Goal: Information Seeking & Learning: Learn about a topic

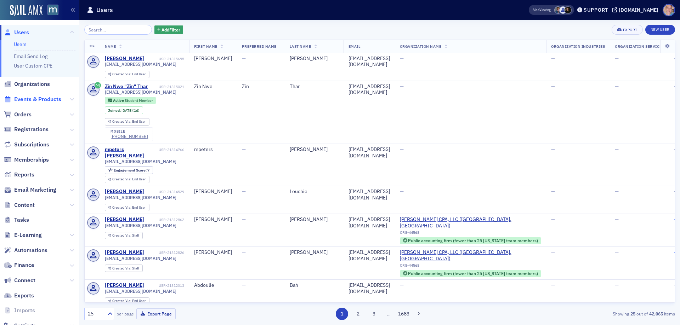
click at [40, 99] on span "Events & Products" at bounding box center [37, 100] width 47 height 8
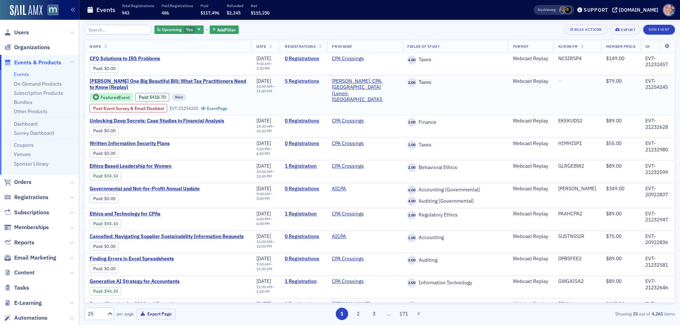
click at [318, 80] on link "5 Registrations" at bounding box center [303, 81] width 37 height 6
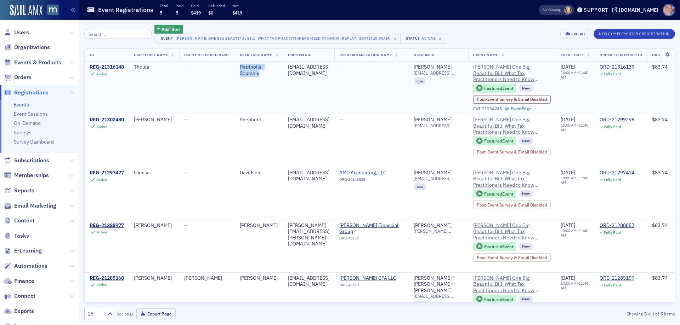
drag, startPoint x: 241, startPoint y: 68, endPoint x: 255, endPoint y: 74, distance: 15.2
click at [264, 76] on td "Petrinolis-Souranis" at bounding box center [259, 88] width 48 height 53
copy div "Petrinolis-Souranis"
click at [313, 64] on div "[EMAIL_ADDRESS][DOMAIN_NAME]" at bounding box center [308, 70] width 41 height 12
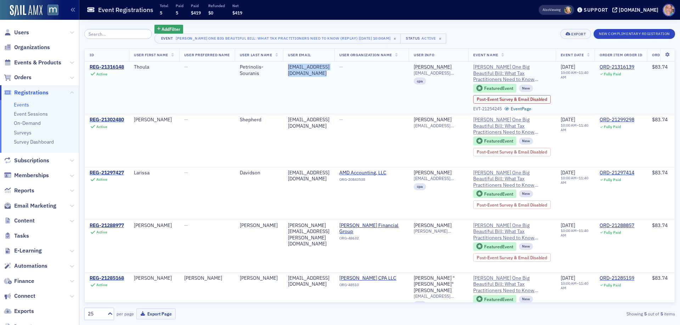
click at [313, 64] on div "[EMAIL_ADDRESS][DOMAIN_NAME]" at bounding box center [308, 70] width 41 height 12
copy div "[EMAIL_ADDRESS][DOMAIN_NAME]"
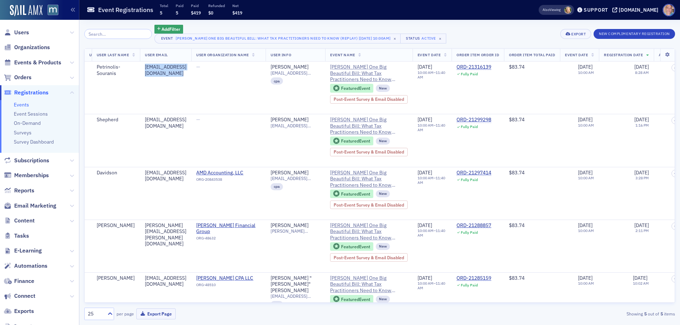
scroll to position [0, 389]
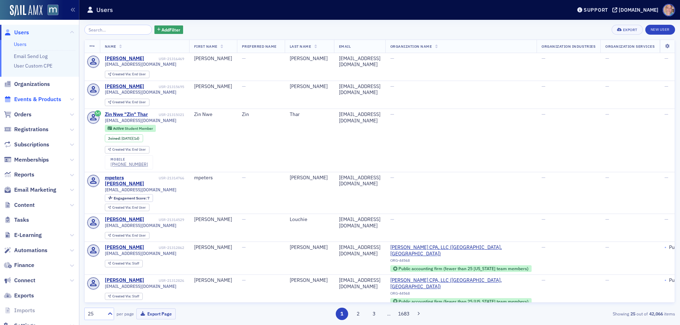
click at [41, 97] on span "Events & Products" at bounding box center [37, 100] width 47 height 8
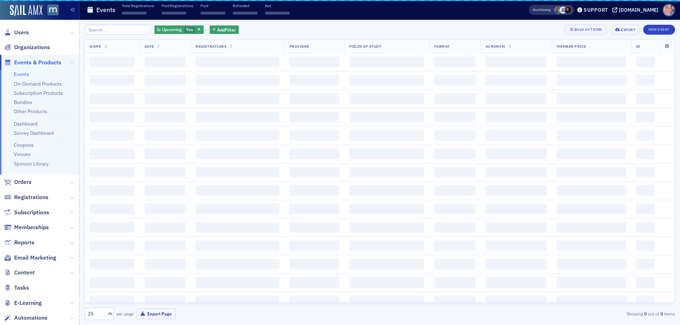
click at [98, 31] on input "search" at bounding box center [118, 30] width 68 height 10
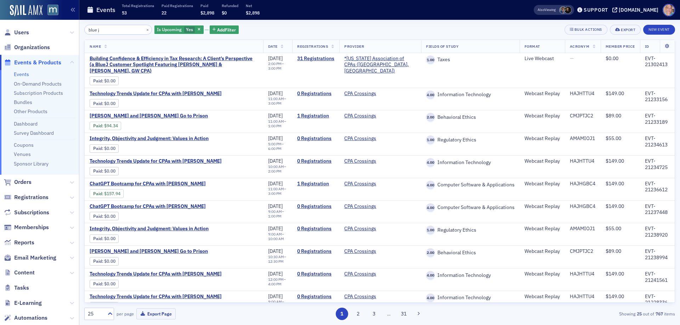
drag, startPoint x: 111, startPoint y: 30, endPoint x: 75, endPoint y: 29, distance: 35.8
click at [75, 29] on div "Users Organizations Events & Products Events On-Demand Products Subscription Pr…" at bounding box center [340, 162] width 680 height 325
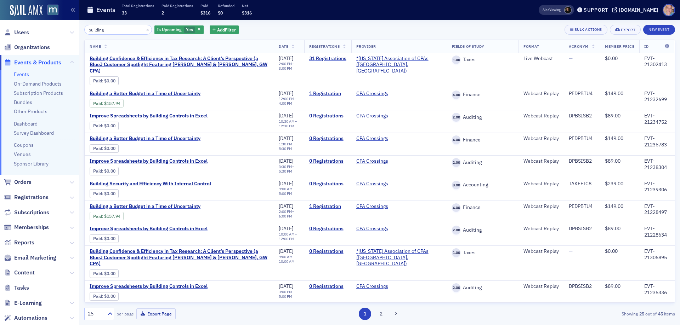
type input "building"
drag, startPoint x: 138, startPoint y: 29, endPoint x: 199, endPoint y: 36, distance: 60.9
click at [144, 29] on button "×" at bounding box center [147, 29] width 6 height 6
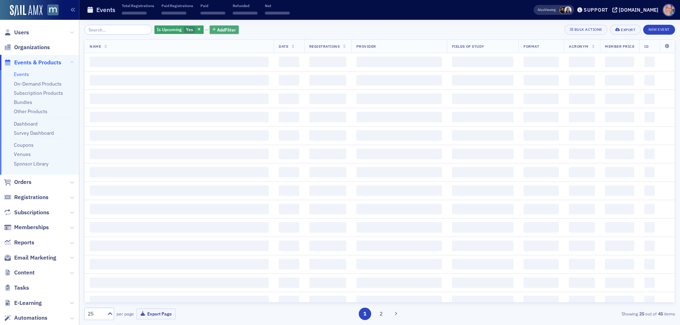
click at [217, 32] on span "Add Filter" at bounding box center [226, 30] width 19 height 6
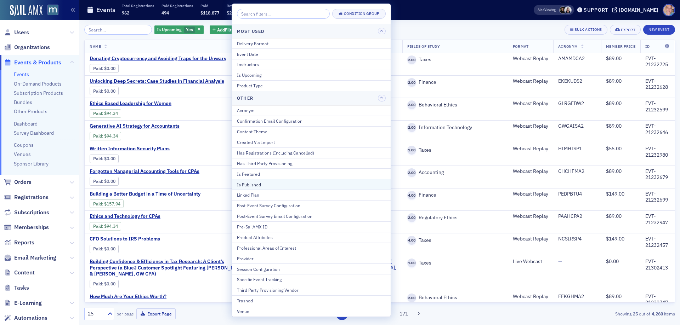
click at [259, 185] on div "Is Published" at bounding box center [311, 185] width 149 height 6
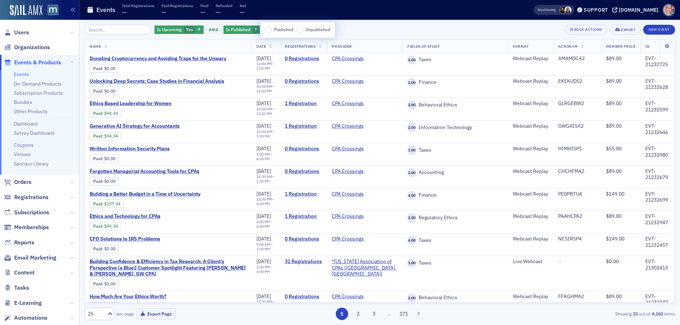
click at [267, 30] on input "Published" at bounding box center [268, 30] width 6 height 6
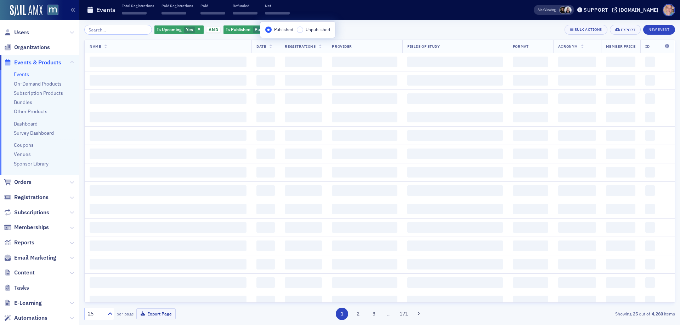
click at [385, 27] on div "Is Upcoming Yes and Is Published Published Add Filter Bulk Actions Export New E…" at bounding box center [379, 30] width 591 height 10
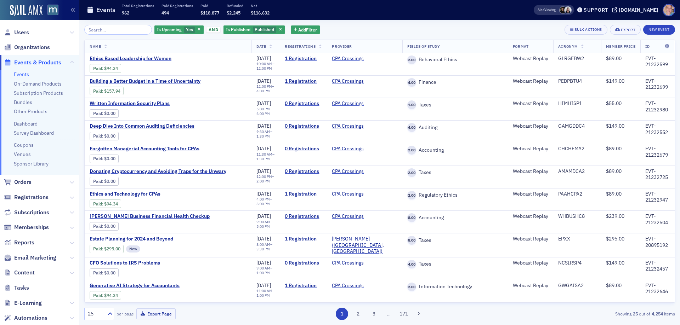
drag, startPoint x: 357, startPoint y: 30, endPoint x: 315, endPoint y: 29, distance: 42.2
click at [355, 29] on div "Is Upcoming Yes and Is Published Published Add Filter Bulk Actions Export New E…" at bounding box center [379, 30] width 591 height 10
click at [306, 28] on span "Add Filter" at bounding box center [307, 30] width 19 height 6
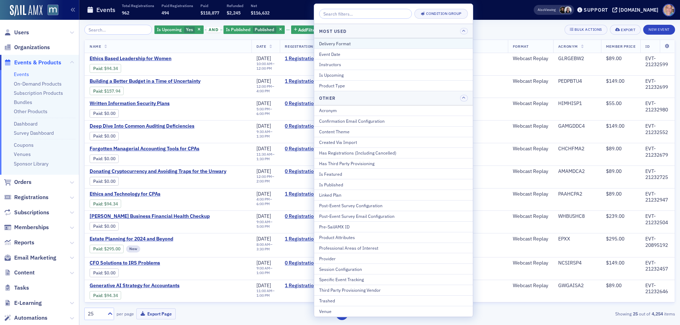
click at [371, 43] on div "Delivery Format" at bounding box center [393, 43] width 149 height 6
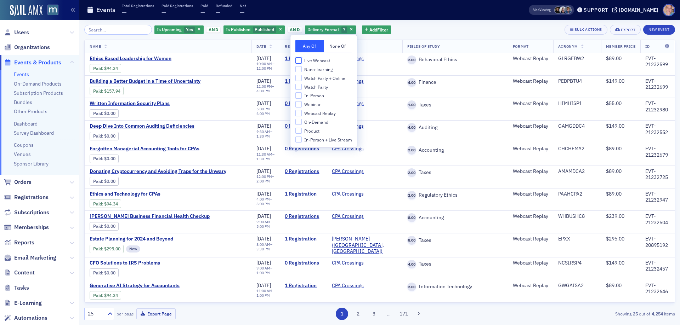
click at [300, 62] on input "Live Webcast" at bounding box center [298, 60] width 6 height 6
checkbox input "true"
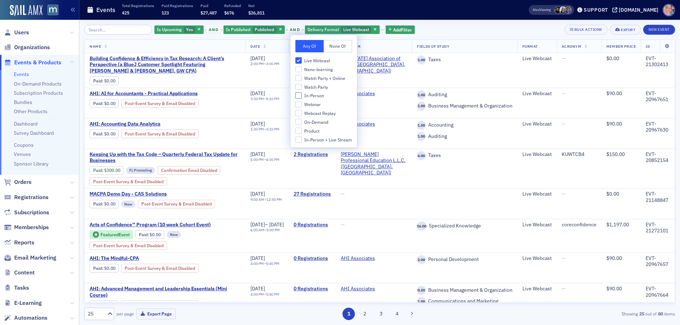
click at [300, 97] on input "In-Person" at bounding box center [298, 95] width 6 height 6
checkbox input "true"
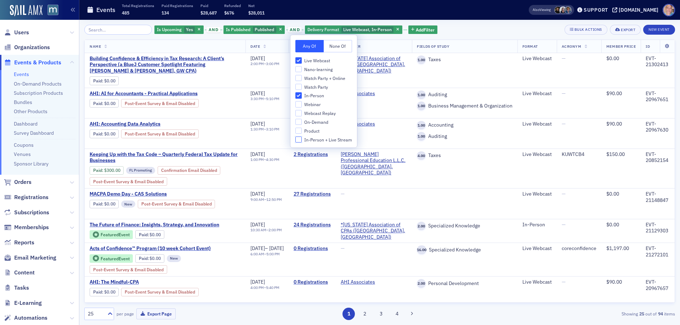
click at [299, 139] on input "In-Person + Live Stream" at bounding box center [298, 140] width 6 height 6
checkbox input "true"
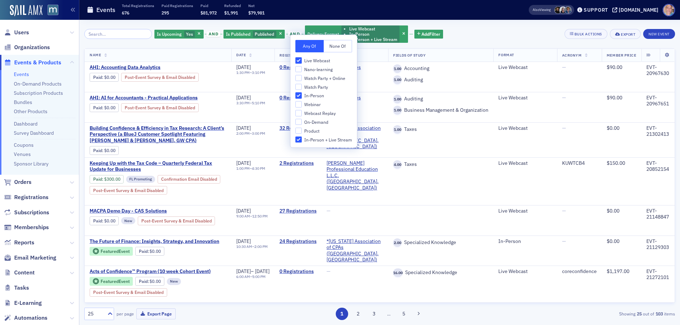
click at [462, 35] on div "Is Upcoming Yes and Is Published Published and Delivery Format Live Webcast In-…" at bounding box center [379, 34] width 591 height 19
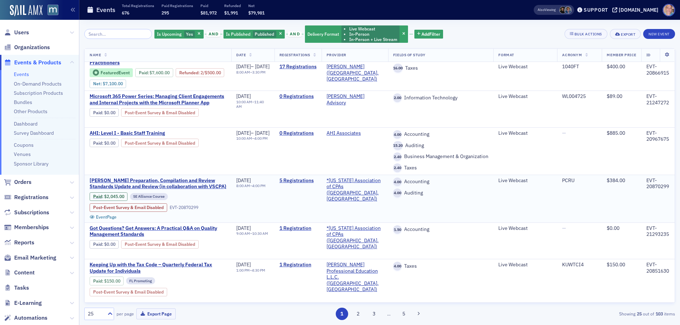
scroll to position [389, 0]
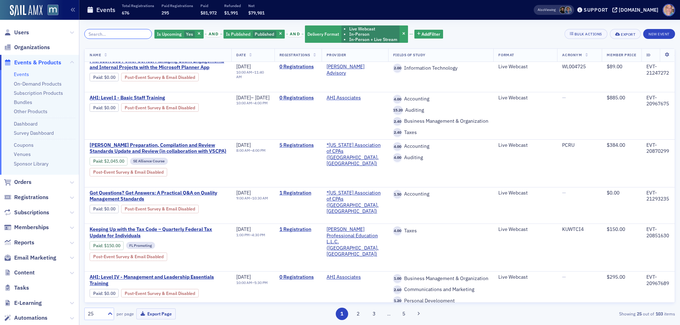
drag, startPoint x: 92, startPoint y: 30, endPoint x: 99, endPoint y: 30, distance: 7.1
click at [92, 30] on input "search" at bounding box center [118, 34] width 68 height 10
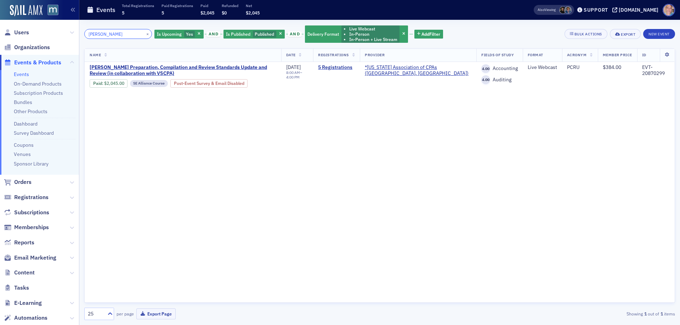
type input "haig"
click at [132, 70] on span "Haig’s Preparation, Compilation and Review Standards Update and Review (in coll…" at bounding box center [183, 70] width 187 height 12
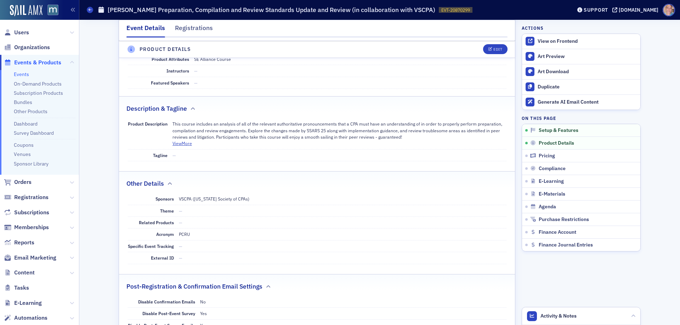
scroll to position [319, 0]
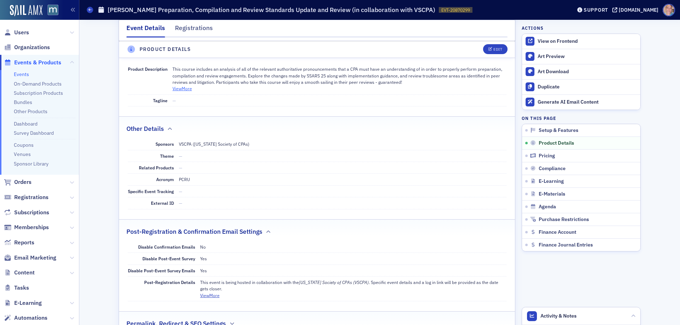
click at [180, 90] on button "View More" at bounding box center [181, 88] width 19 height 6
click at [91, 9] on icon at bounding box center [90, 9] width 3 height 3
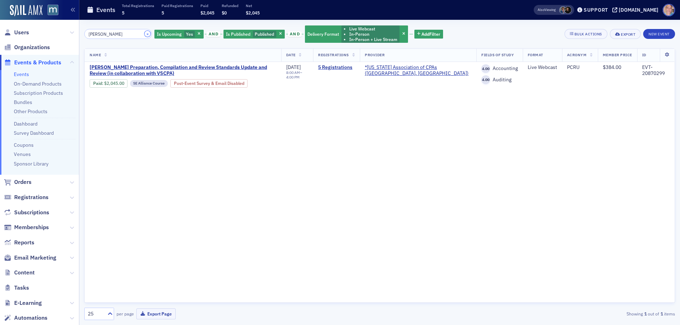
click at [144, 33] on button "×" at bounding box center [147, 34] width 6 height 6
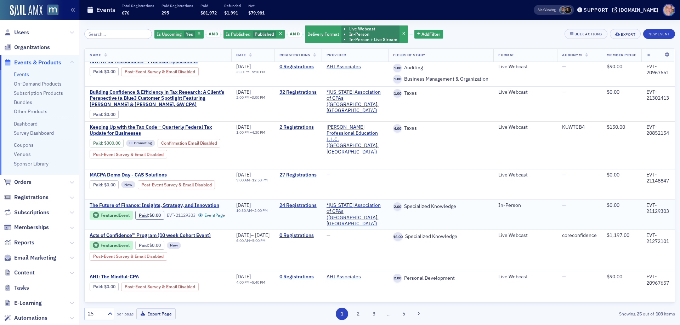
scroll to position [106, 0]
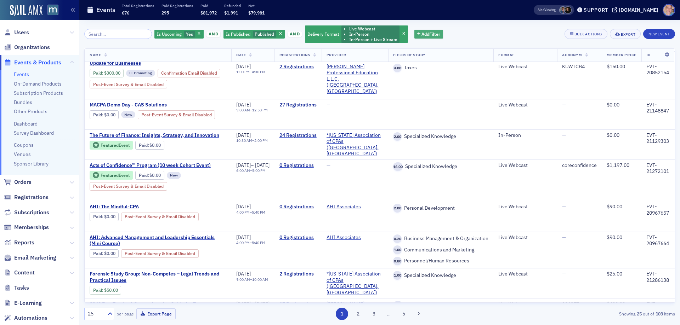
click at [421, 32] on span "Add Filter" at bounding box center [430, 34] width 19 height 6
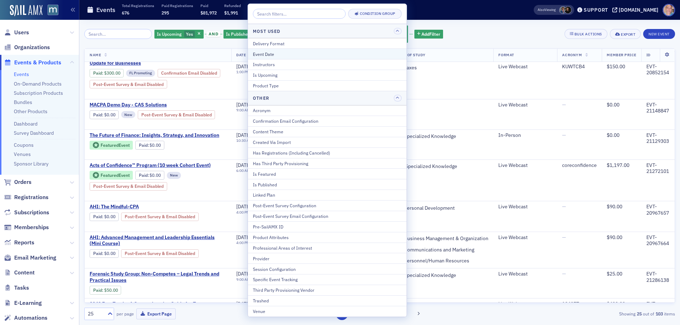
click at [286, 49] on button "Event Date" at bounding box center [327, 54] width 159 height 11
select select "8"
select select "2025"
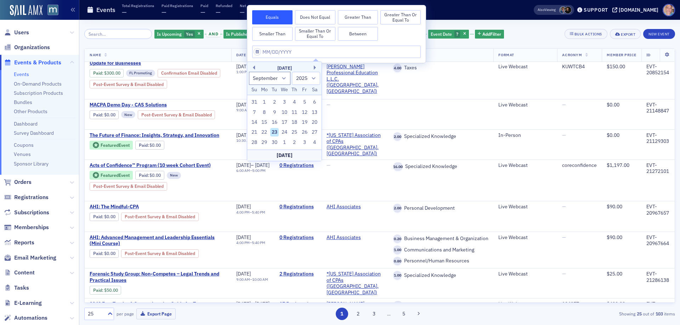
click at [313, 65] on div "September 2025" at bounding box center [284, 68] width 74 height 7
click at [314, 68] on button "Next Month" at bounding box center [316, 67] width 4 height 4
select select "9"
click at [276, 132] on div "21" at bounding box center [274, 132] width 8 height 8
type input "10/21/2025"
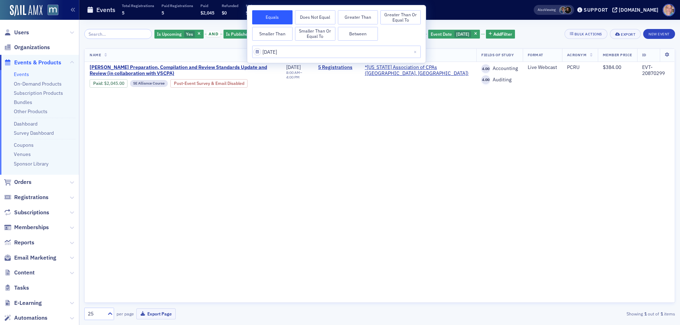
click at [530, 31] on div "Is Upcoming Yes and Is Published Published and Delivery Format Live Webcast In-…" at bounding box center [379, 34] width 591 height 19
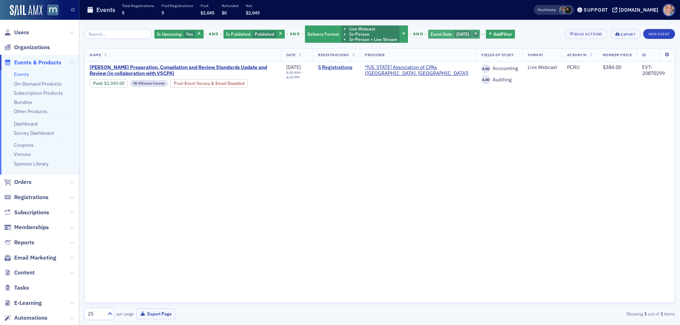
click at [477, 33] on icon "button" at bounding box center [475, 34] width 3 height 4
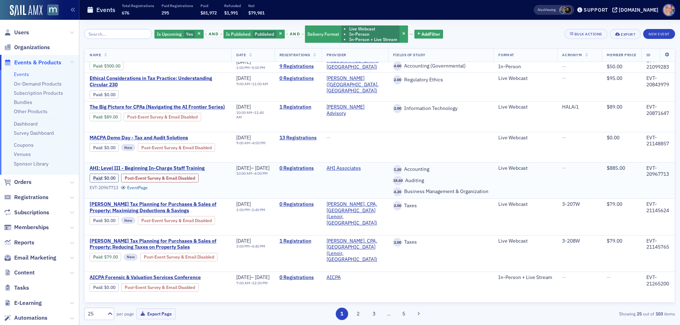
scroll to position [769, 0]
click at [357, 313] on button "2" at bounding box center [358, 314] width 12 height 12
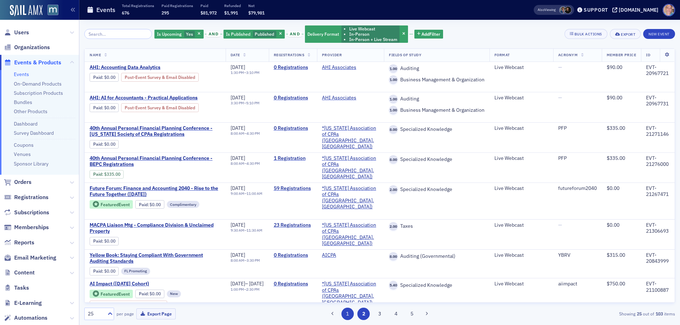
click at [348, 316] on button "1" at bounding box center [347, 314] width 12 height 12
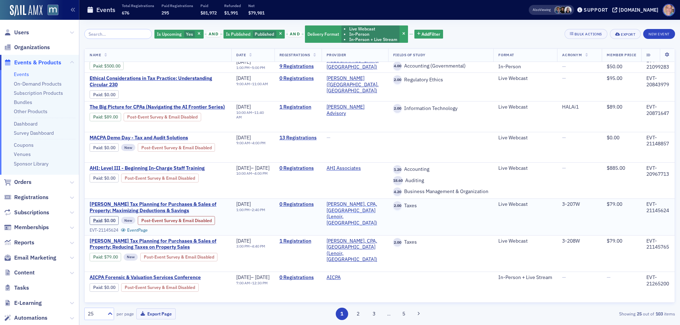
scroll to position [769, 0]
click at [360, 314] on button "2" at bounding box center [358, 314] width 12 height 12
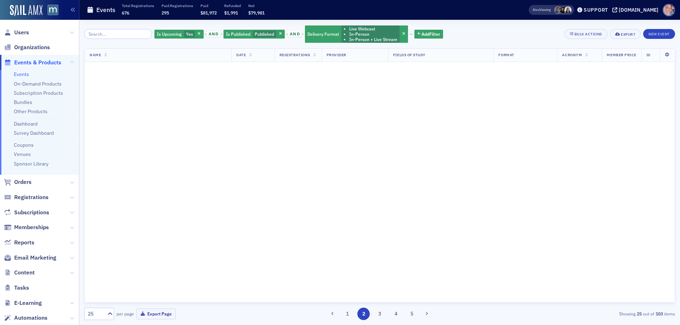
scroll to position [0, 0]
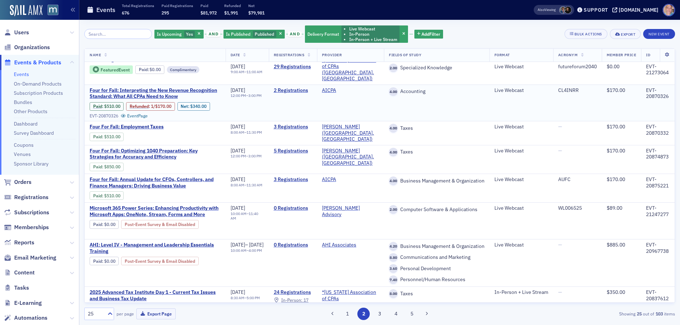
scroll to position [531, 0]
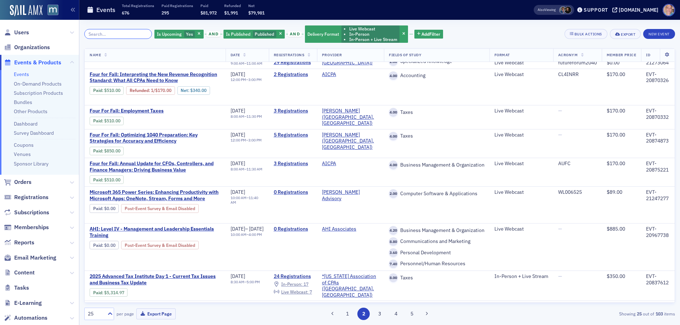
click at [113, 31] on input "search" at bounding box center [118, 34] width 68 height 10
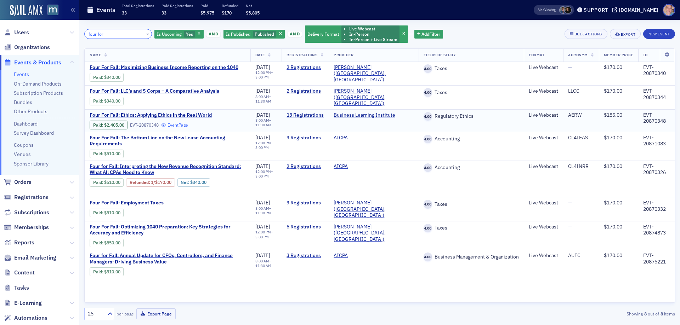
type input "four for"
click at [177, 123] on link "Event Page" at bounding box center [174, 125] width 27 height 5
click at [144, 33] on button "×" at bounding box center [147, 34] width 6 height 6
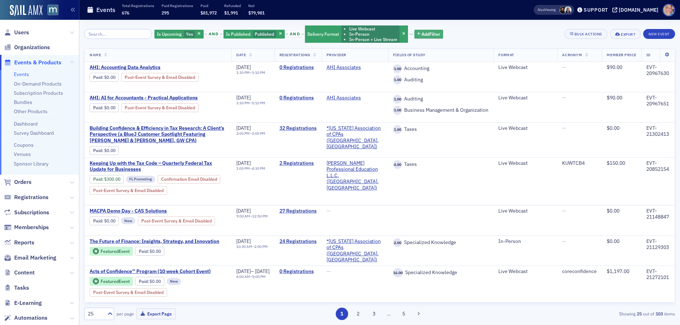
click at [422, 35] on span "Add Filter" at bounding box center [430, 34] width 19 height 6
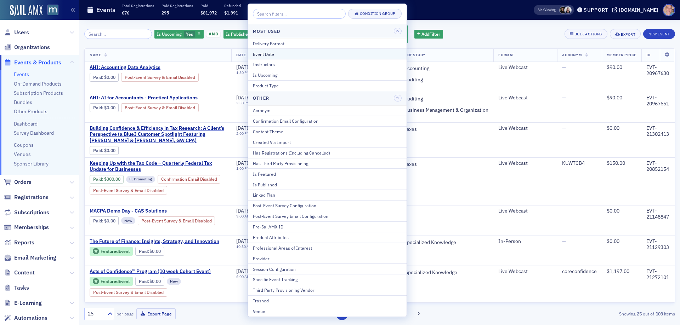
click at [287, 53] on div "Event Date" at bounding box center [327, 54] width 149 height 6
select select "8"
select select "2025"
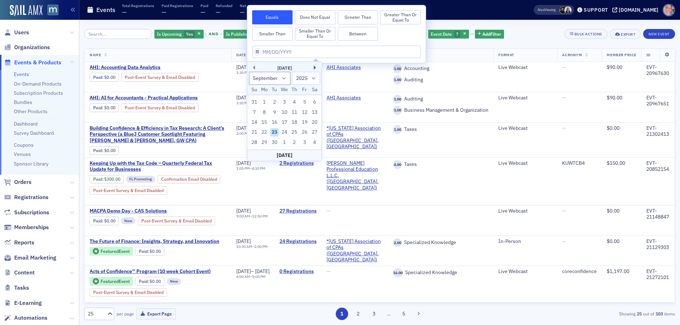
click at [316, 67] on button "Next Month" at bounding box center [316, 67] width 4 height 4
select select "9"
click at [272, 132] on div "21" at bounding box center [274, 132] width 8 height 8
type input "10/21/2025"
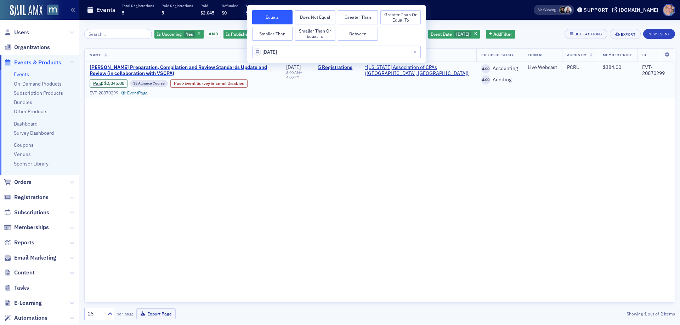
click at [119, 67] on span "Haig’s Preparation, Compilation and Review Standards Update and Review (in coll…" at bounding box center [183, 70] width 187 height 12
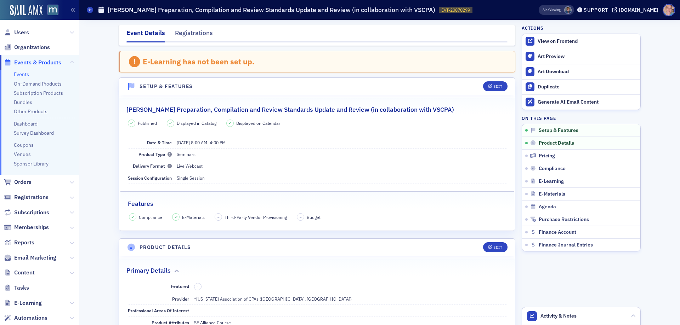
click at [23, 72] on link "Events" at bounding box center [21, 74] width 15 height 6
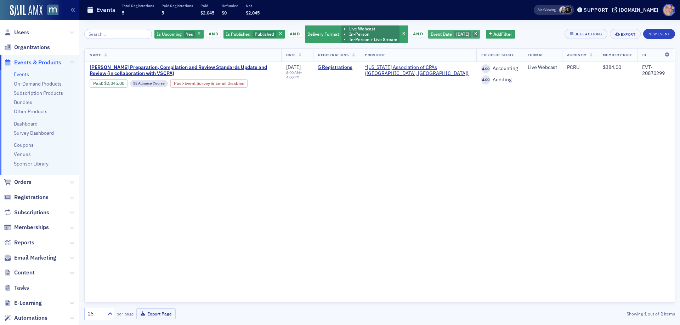
click at [477, 34] on icon "button" at bounding box center [475, 34] width 3 height 4
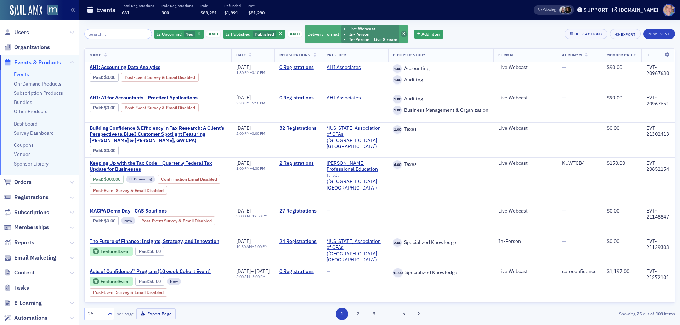
click at [402, 33] on icon "button" at bounding box center [403, 34] width 3 height 4
